Goal: Find specific page/section: Locate a particular part of the current website

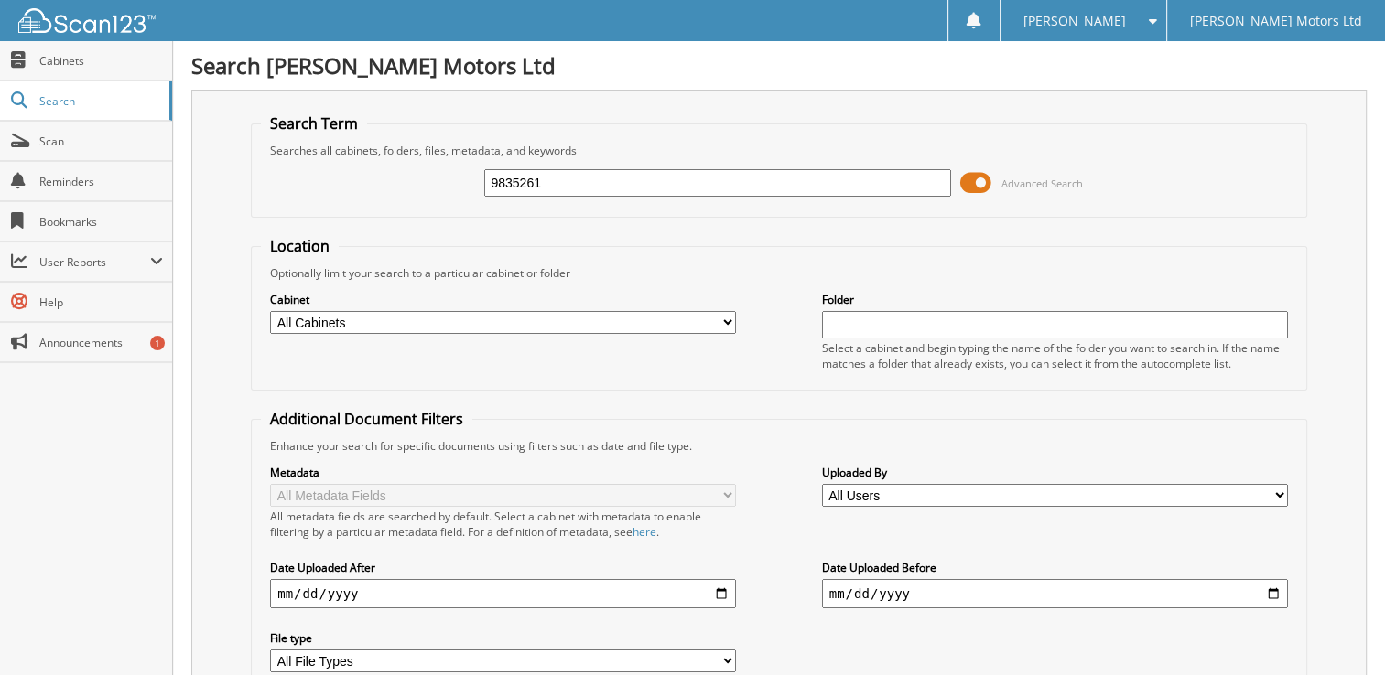
type input "9835261"
click at [602, 179] on input "9835261" at bounding box center [717, 182] width 466 height 27
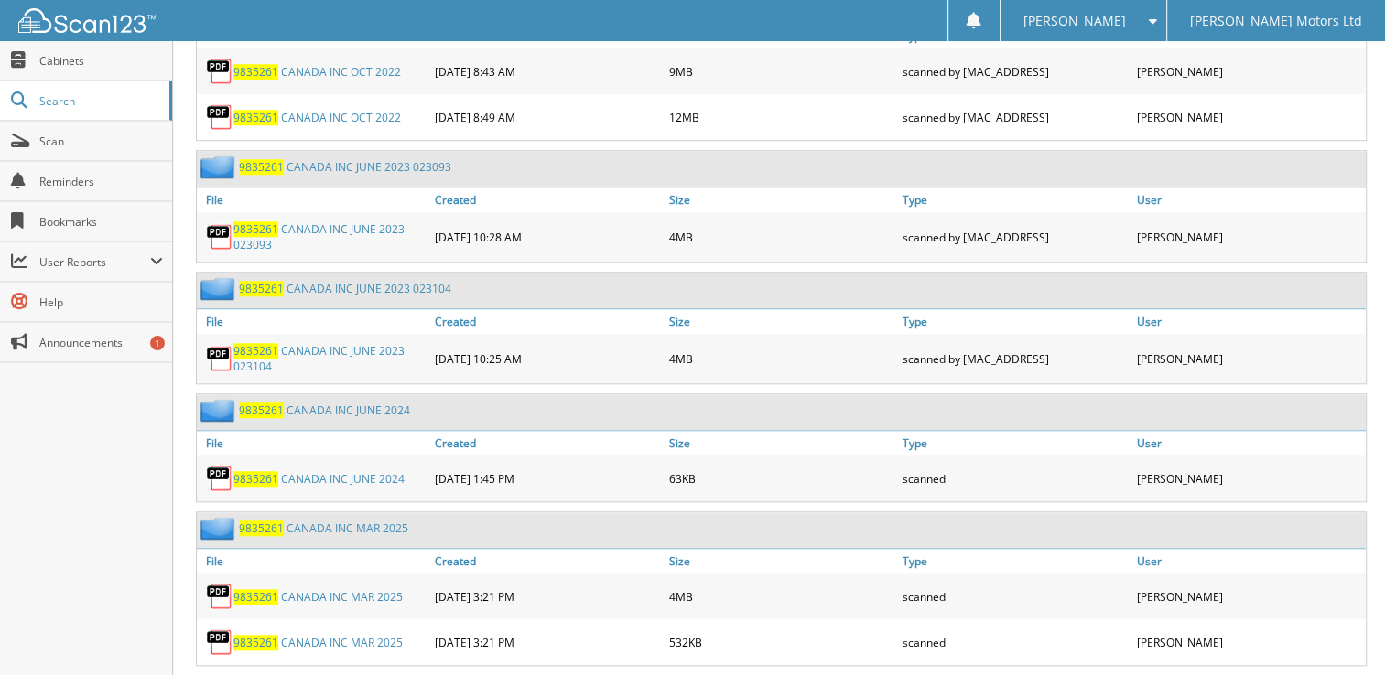
scroll to position [1566, 0]
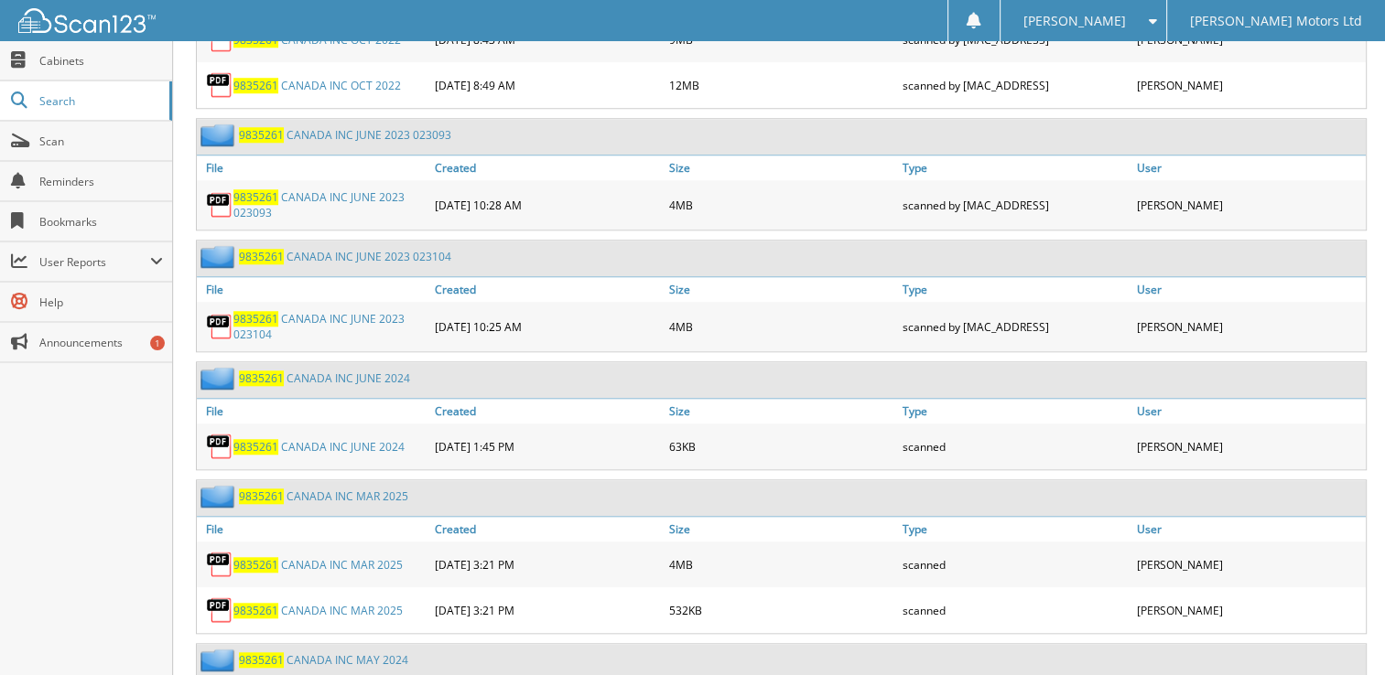
click at [324, 603] on link "9 8 3 5 2 6 1 C A N A D A I N C M A R 2 0 2 5" at bounding box center [317, 611] width 169 height 16
click at [334, 557] on link "9 8 3 5 2 6 1 C A N A D A I N C M A R 2 0 2 5" at bounding box center [317, 565] width 169 height 16
click at [328, 439] on link "9 8 3 5 2 6 1 C A N A D A I N C J U N E 2 0 2 4" at bounding box center [318, 447] width 171 height 16
